Goal: Task Accomplishment & Management: Complete application form

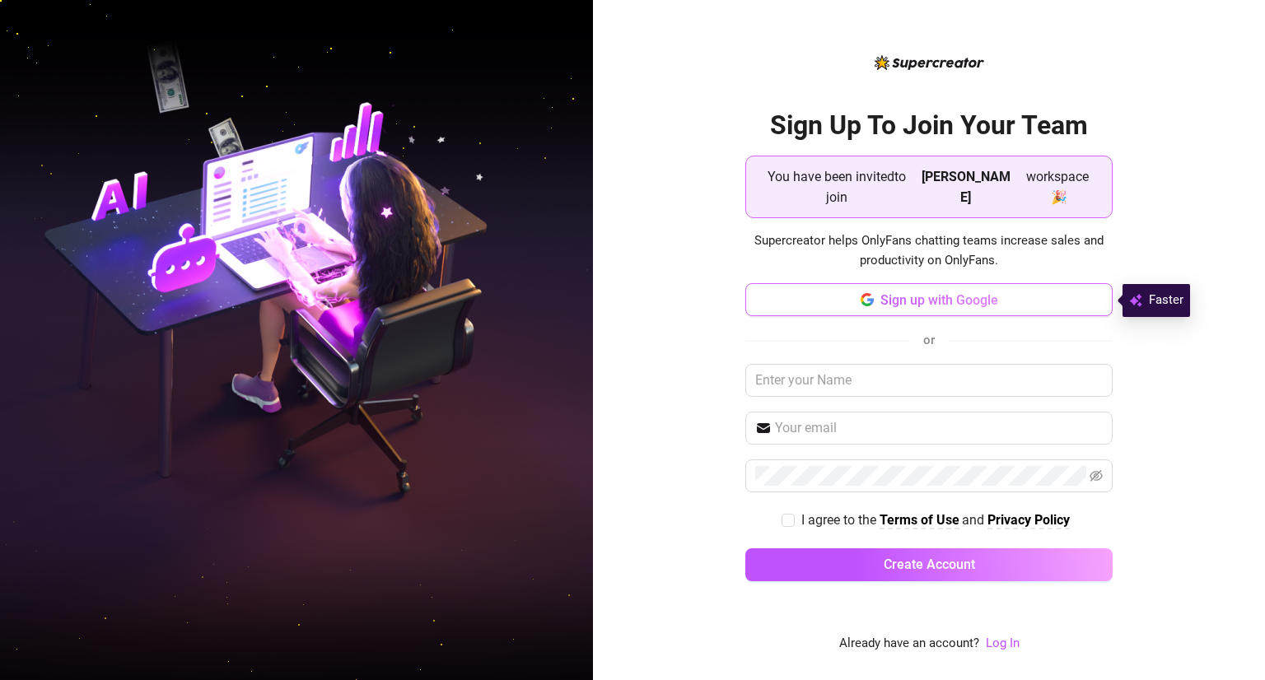
click at [1024, 293] on button "Sign up with Google" at bounding box center [929, 299] width 367 height 33
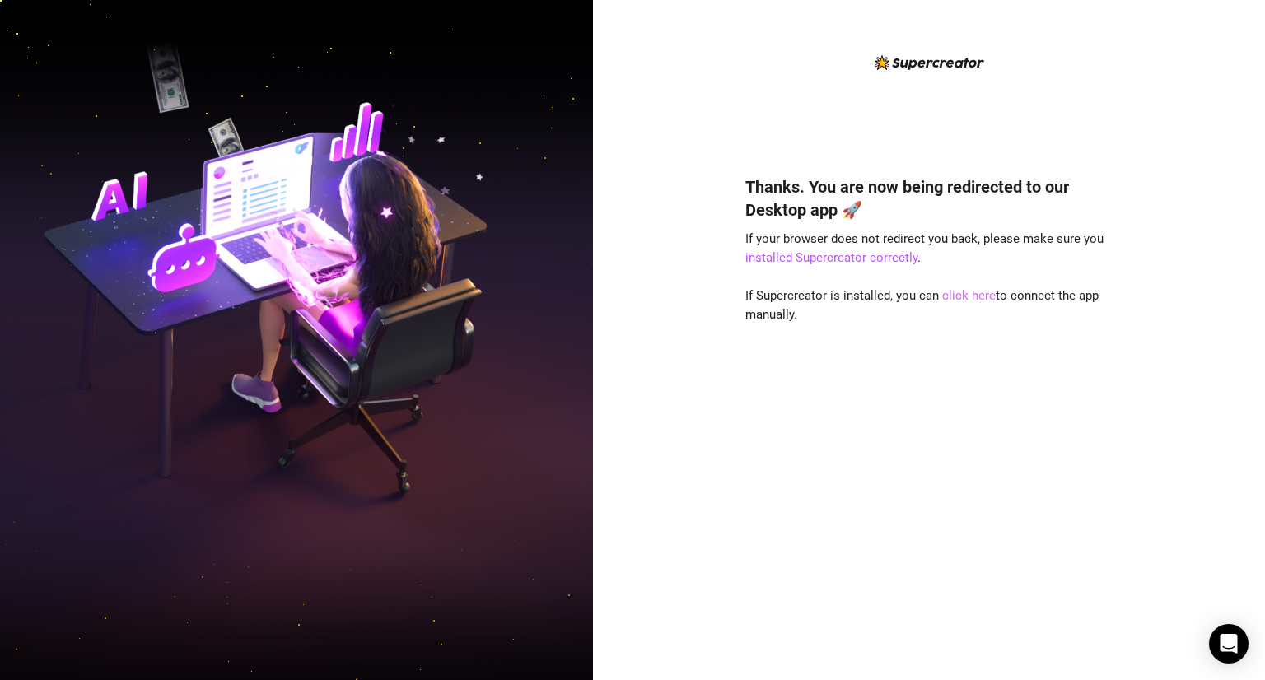
click at [956, 300] on link "click here" at bounding box center [969, 295] width 54 height 15
